Goal: Task Accomplishment & Management: Use online tool/utility

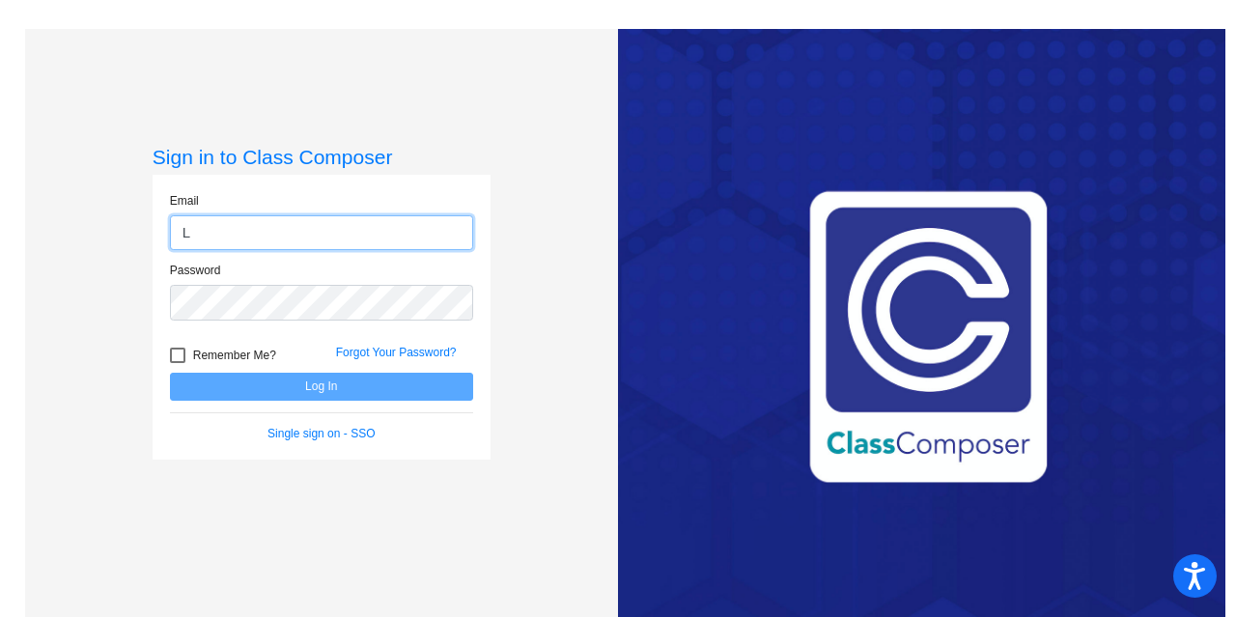
type input "Lhamrick-moravec@lcusd.net"
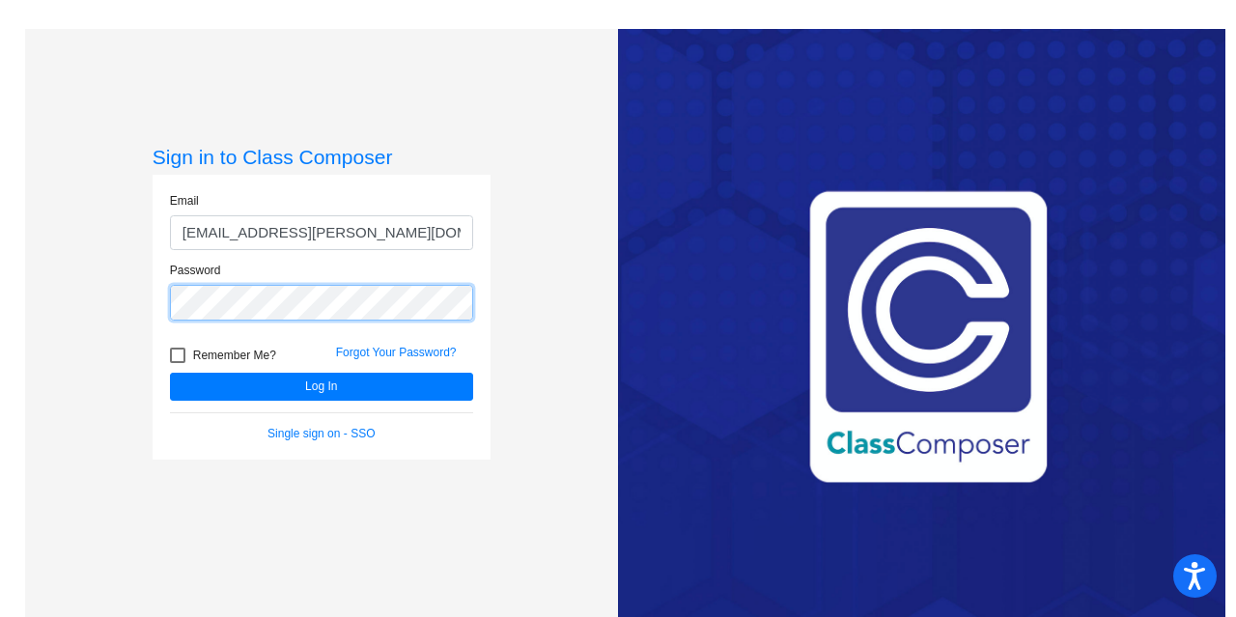
click at [170, 373] on button "Log In" at bounding box center [321, 387] width 303 height 28
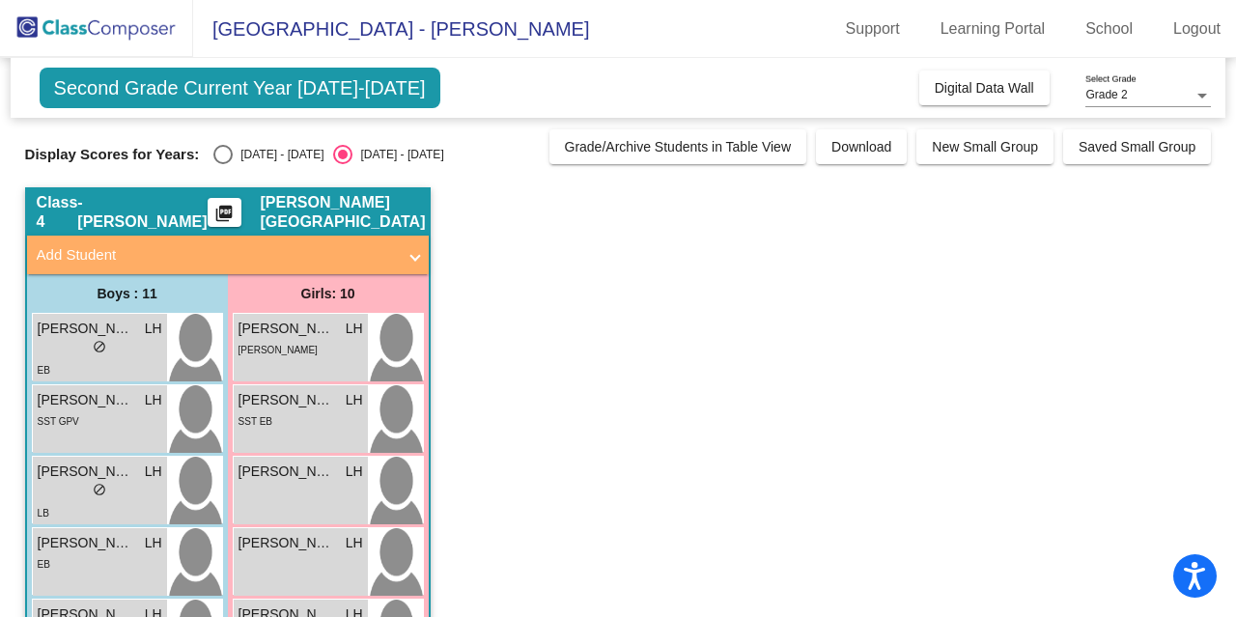
click at [220, 149] on div "Select an option" at bounding box center [222, 154] width 19 height 19
click at [222, 164] on input "2024 - 2025" at bounding box center [222, 164] width 1 height 1
radio input "true"
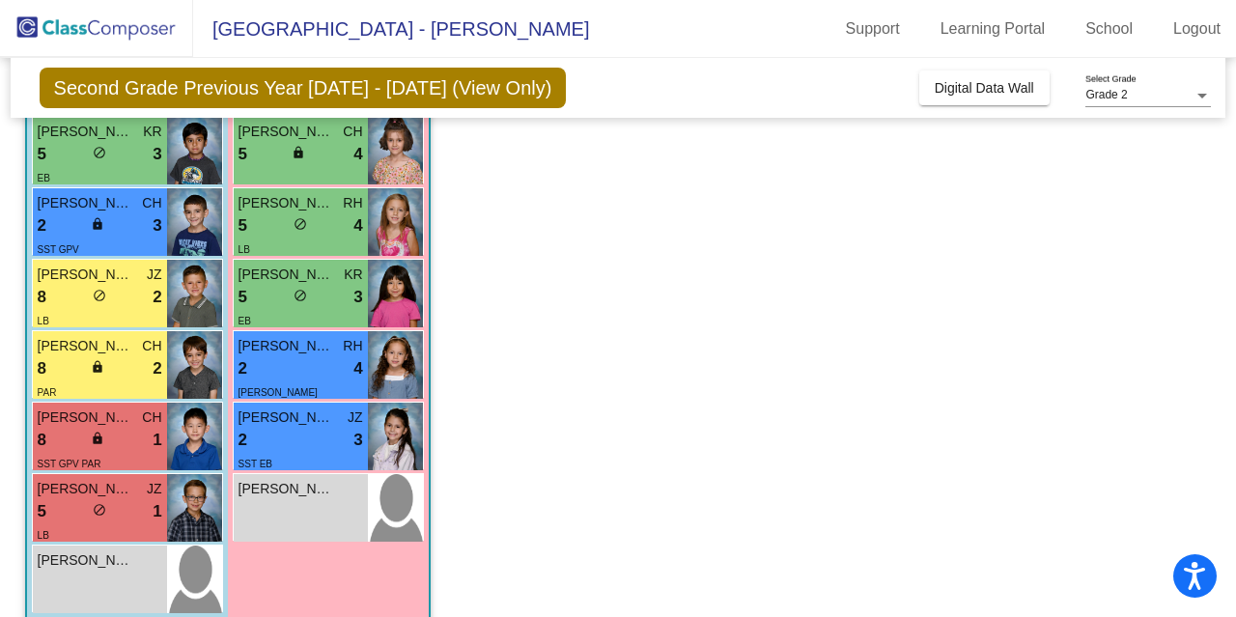
scroll to position [512, 0]
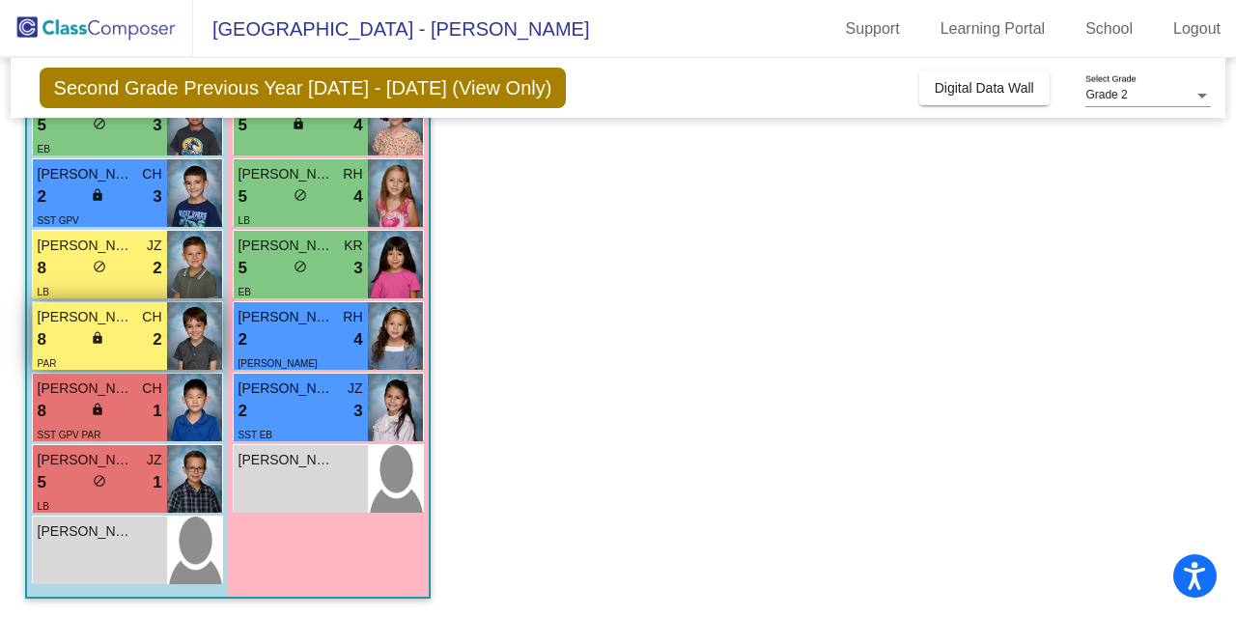
click at [118, 341] on div "8 lock do_not_disturb_alt 2" at bounding box center [100, 339] width 125 height 25
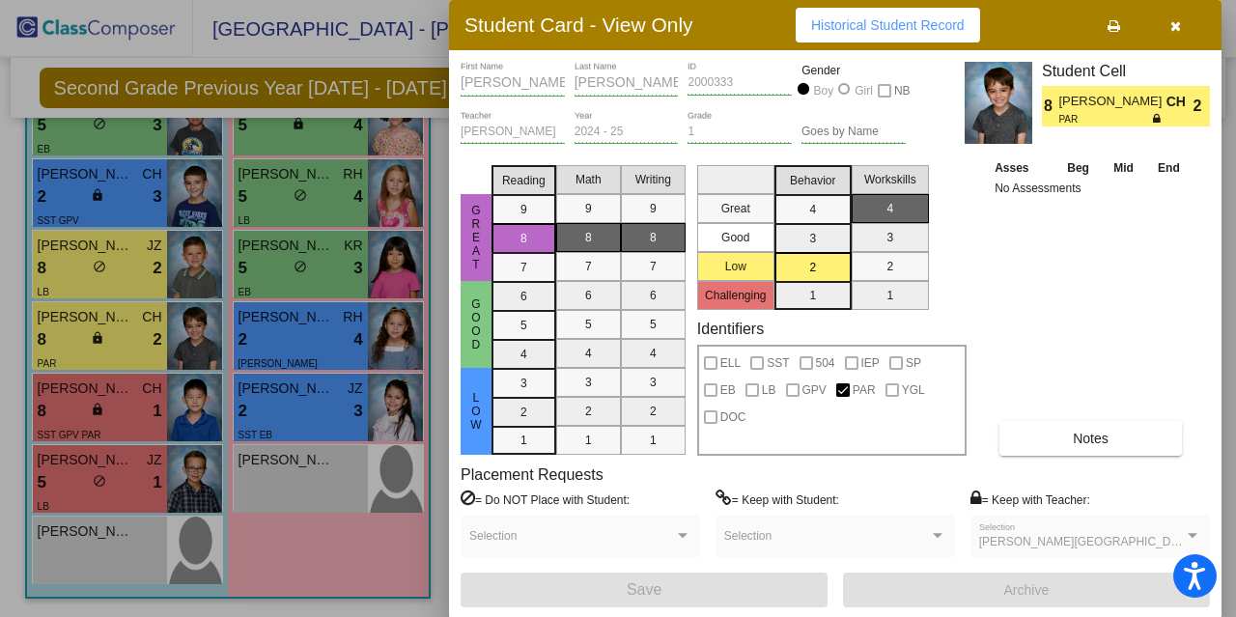
click at [125, 408] on div at bounding box center [618, 308] width 1236 height 617
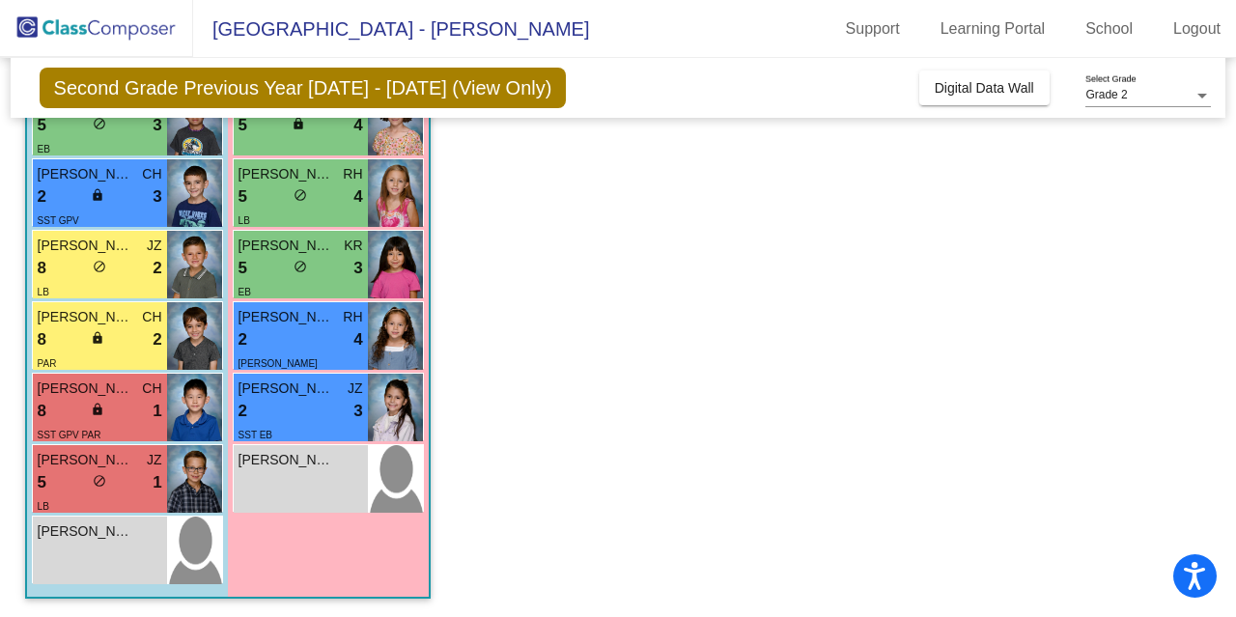
click at [125, 408] on div "8 lock do_not_disturb_alt 1" at bounding box center [100, 411] width 125 height 25
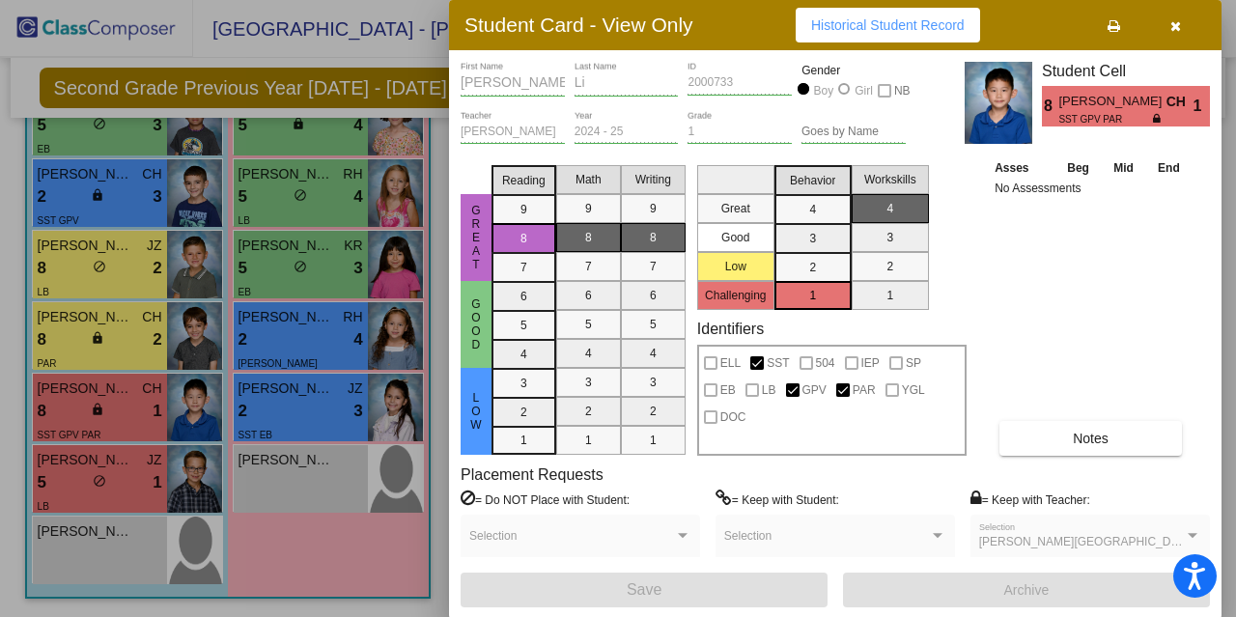
click at [346, 563] on div at bounding box center [618, 308] width 1236 height 617
